Goal: Task Accomplishment & Management: Manage account settings

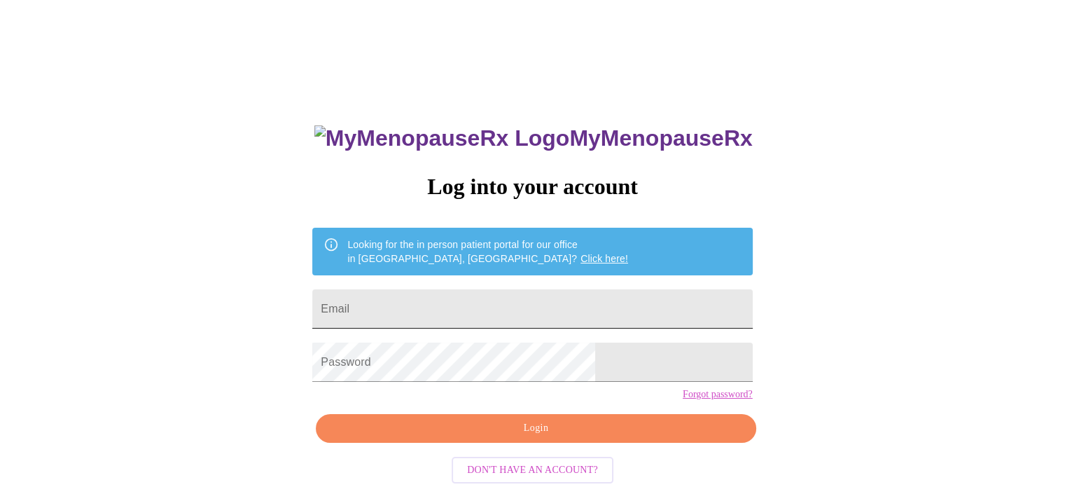
click at [572, 299] on input "Email" at bounding box center [532, 308] width 440 height 39
type input "[EMAIL_ADDRESS][DOMAIN_NAME]"
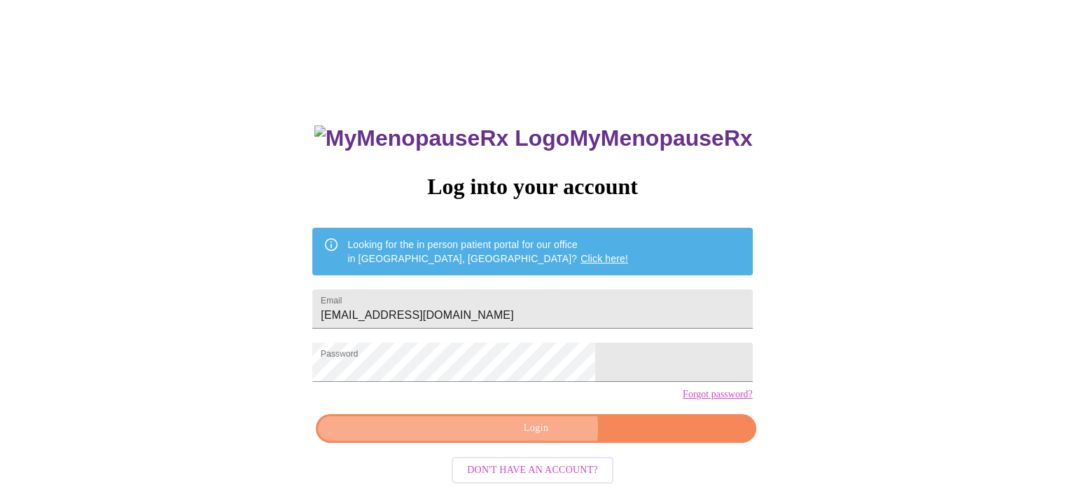
click at [531, 437] on span "Login" at bounding box center [536, 429] width 408 height 18
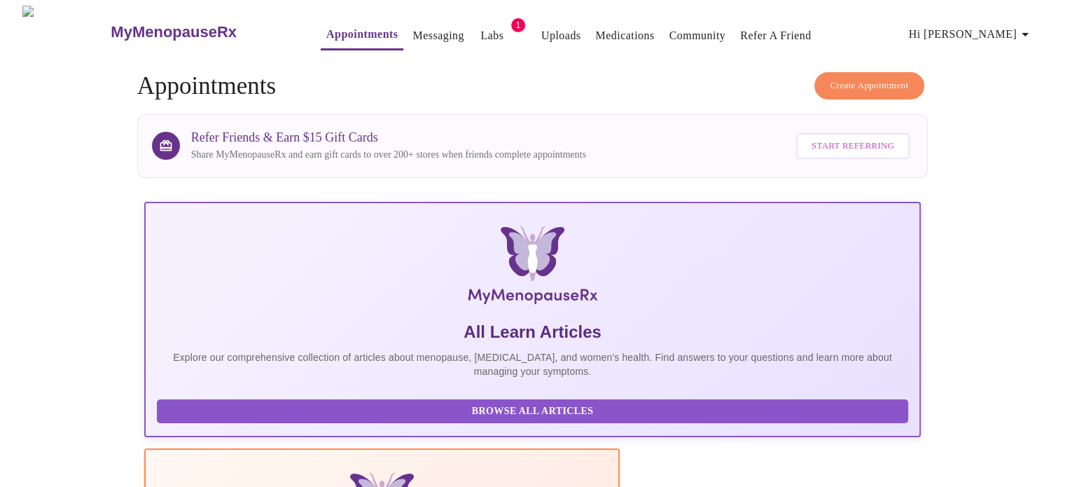
click at [413, 32] on link "Messaging" at bounding box center [438, 36] width 51 height 20
